Goal: Download file/media

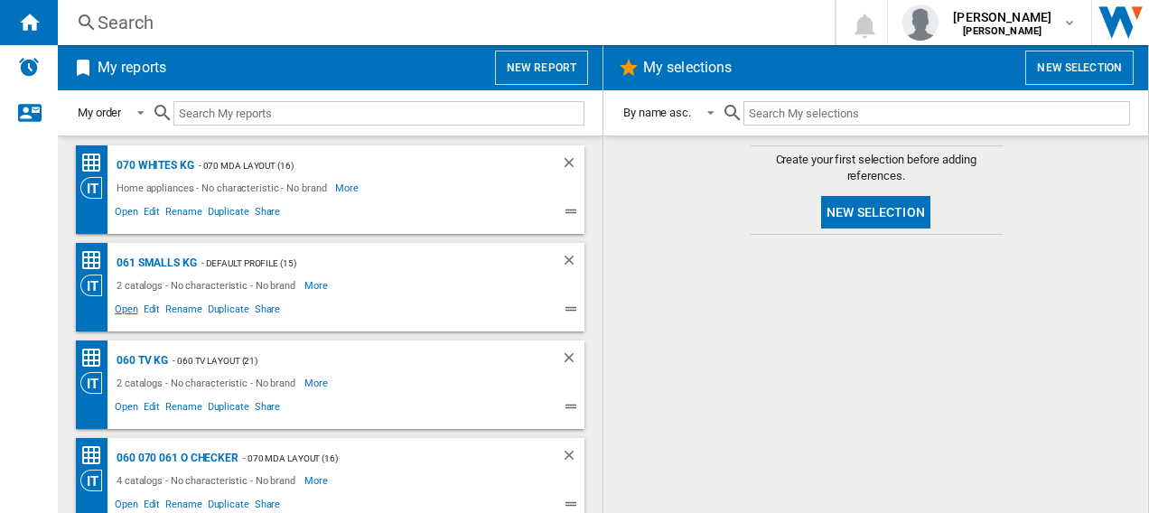
click at [126, 312] on span "Open" at bounding box center [126, 312] width 29 height 22
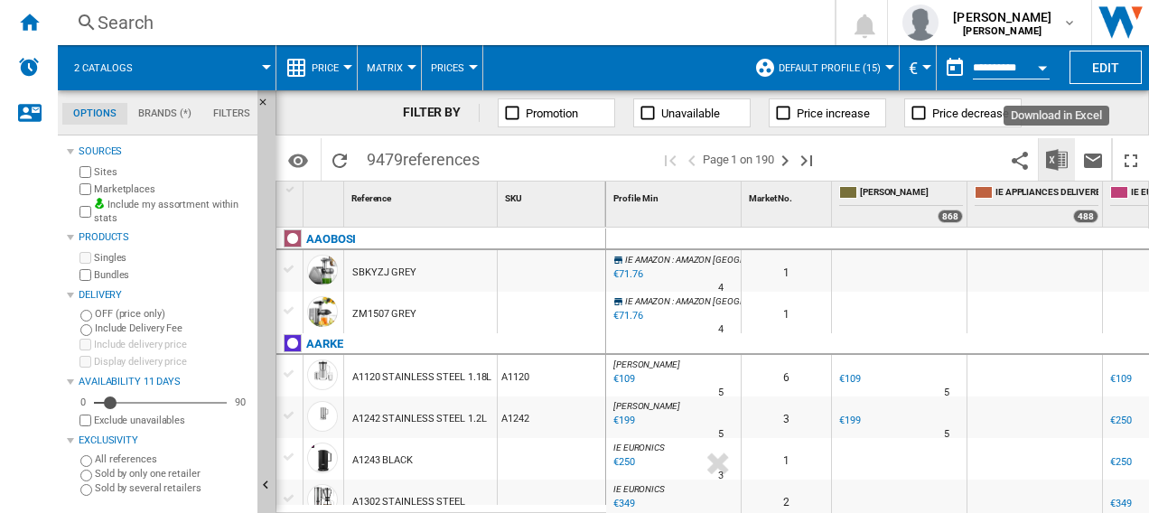
click at [1059, 159] on img "Download in Excel" at bounding box center [1057, 160] width 22 height 22
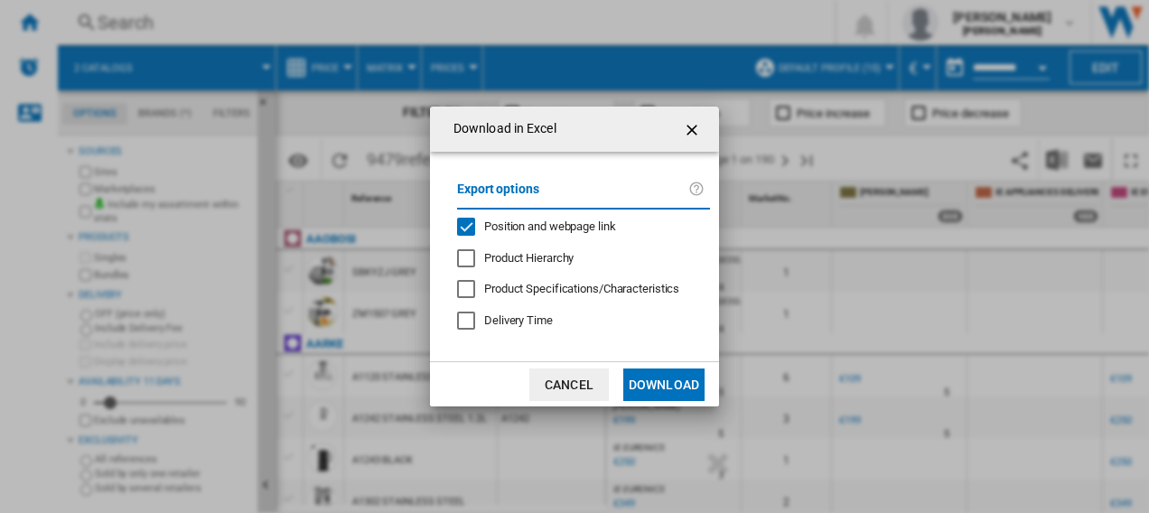
click at [667, 388] on button "Download" at bounding box center [663, 385] width 81 height 33
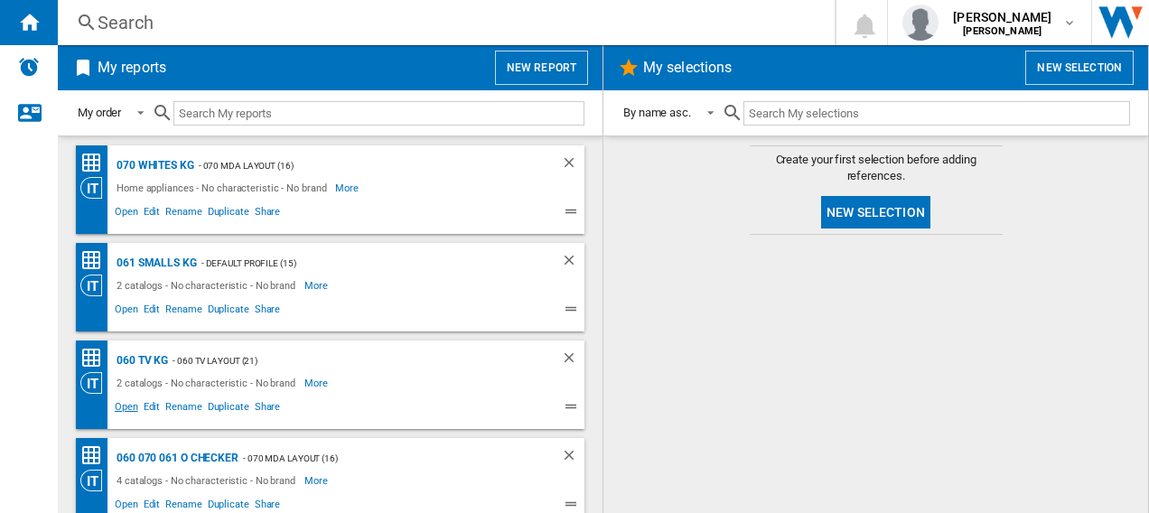
click at [129, 408] on span "Open" at bounding box center [126, 409] width 29 height 22
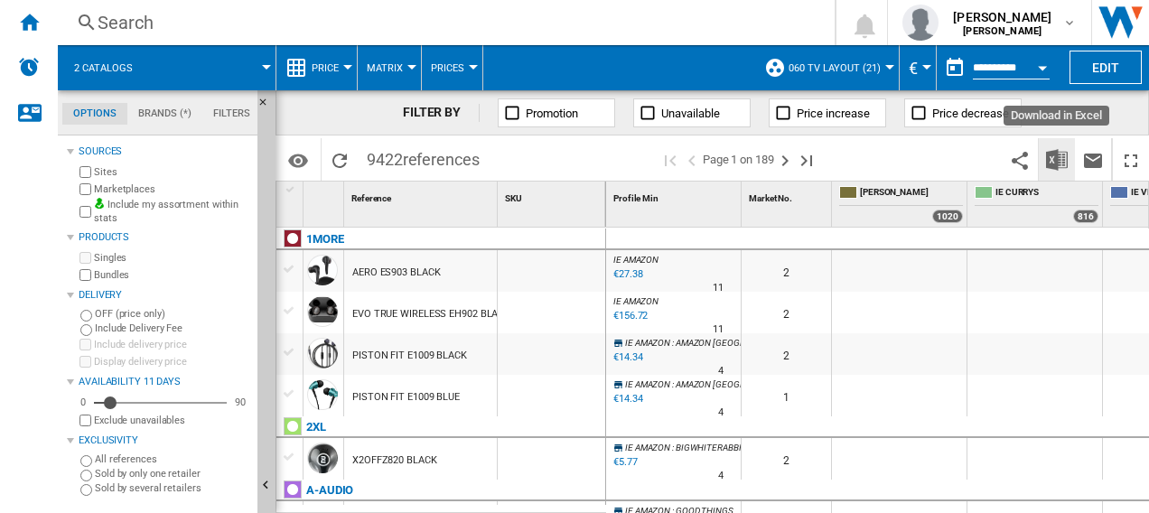
click at [1069, 157] on button "Download in Excel" at bounding box center [1057, 159] width 36 height 42
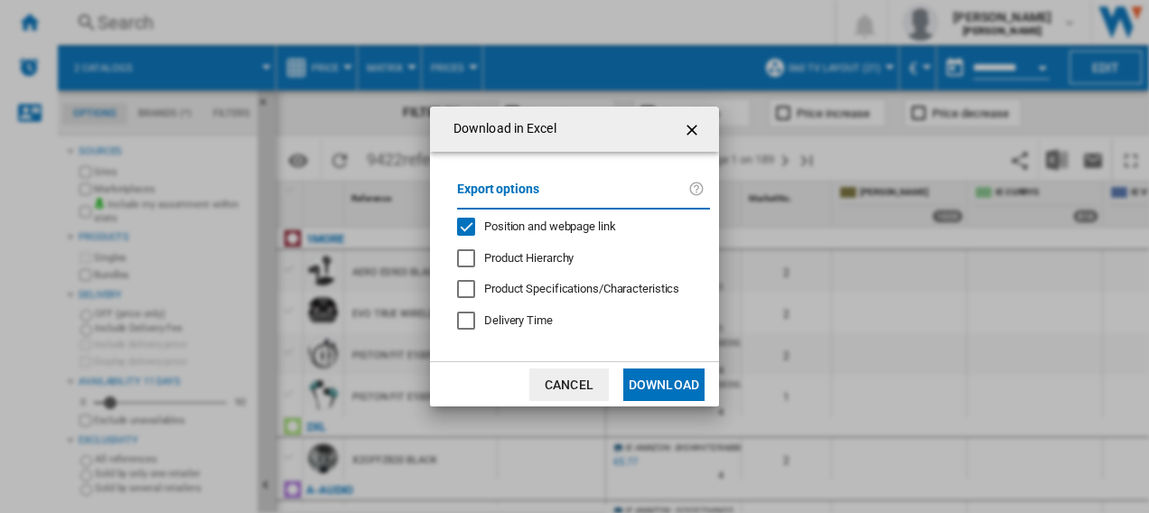
click at [665, 388] on button "Download" at bounding box center [663, 385] width 81 height 33
